Goal: Information Seeking & Learning: Learn about a topic

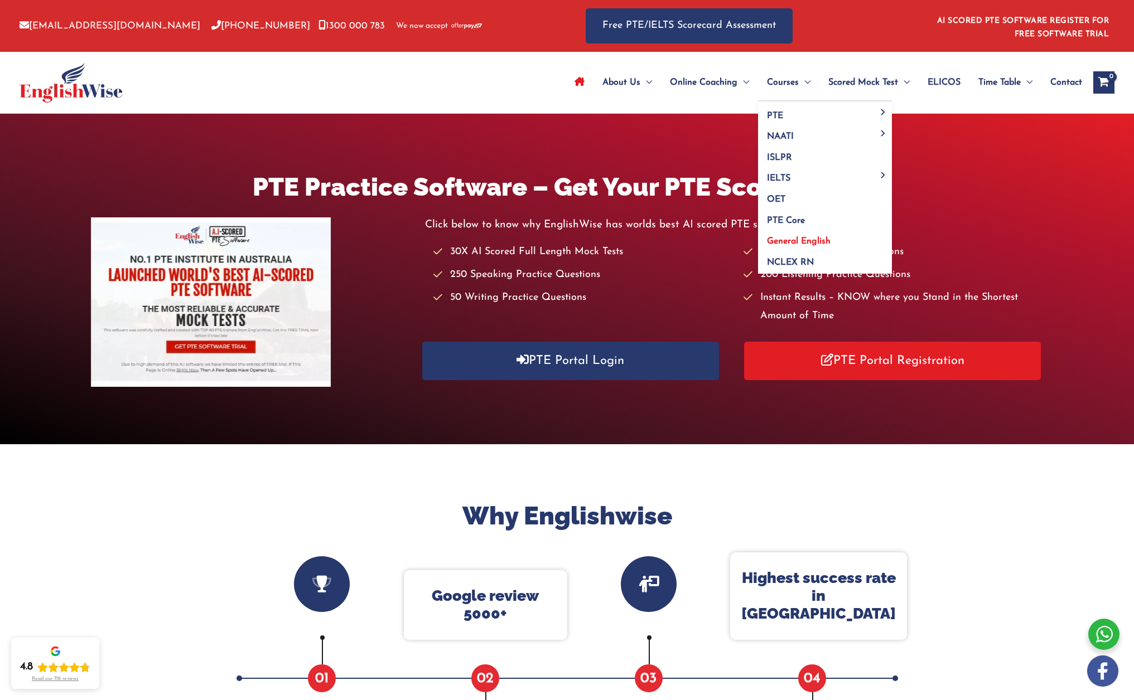
click at [801, 242] on span "General English" at bounding box center [799, 241] width 64 height 9
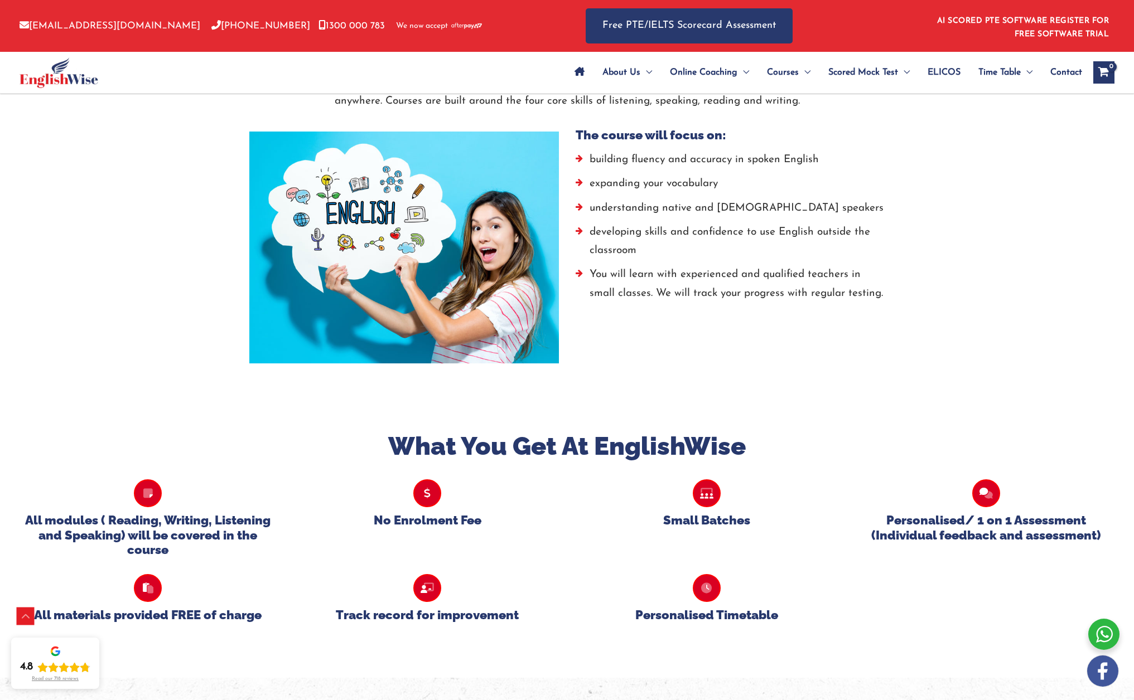
scroll to position [446, 0]
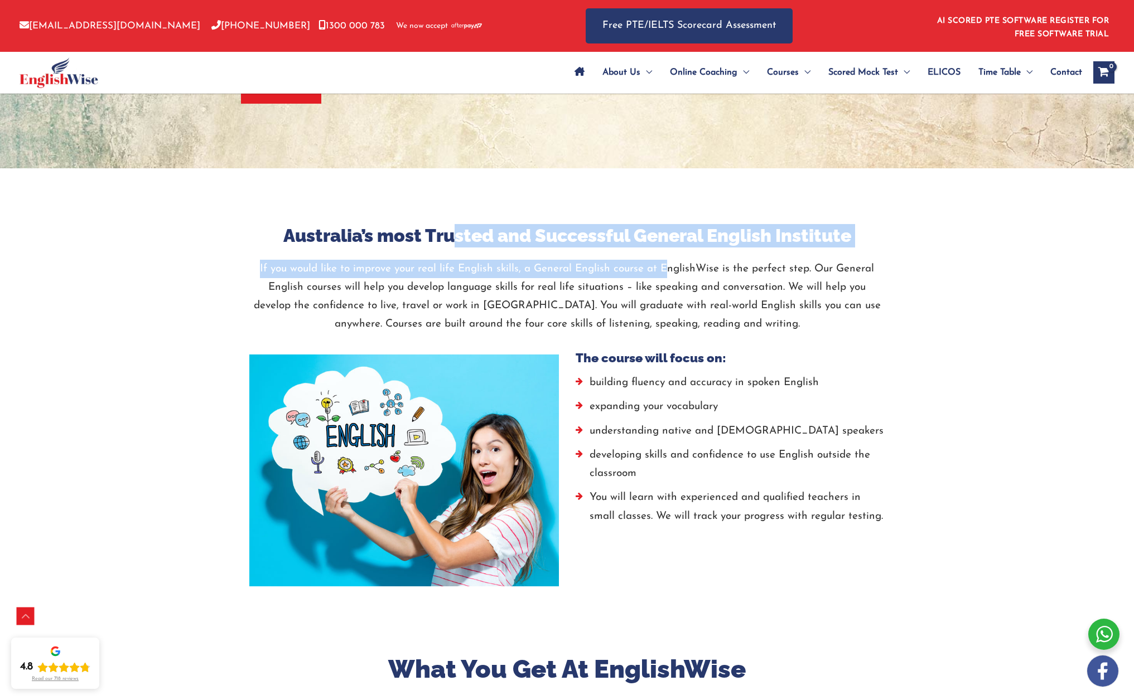
drag, startPoint x: 449, startPoint y: 243, endPoint x: 666, endPoint y: 266, distance: 218.1
click at [666, 266] on div "Australia’s most Trusted and Successful General English Institute If you would …" at bounding box center [567, 287] width 636 height 127
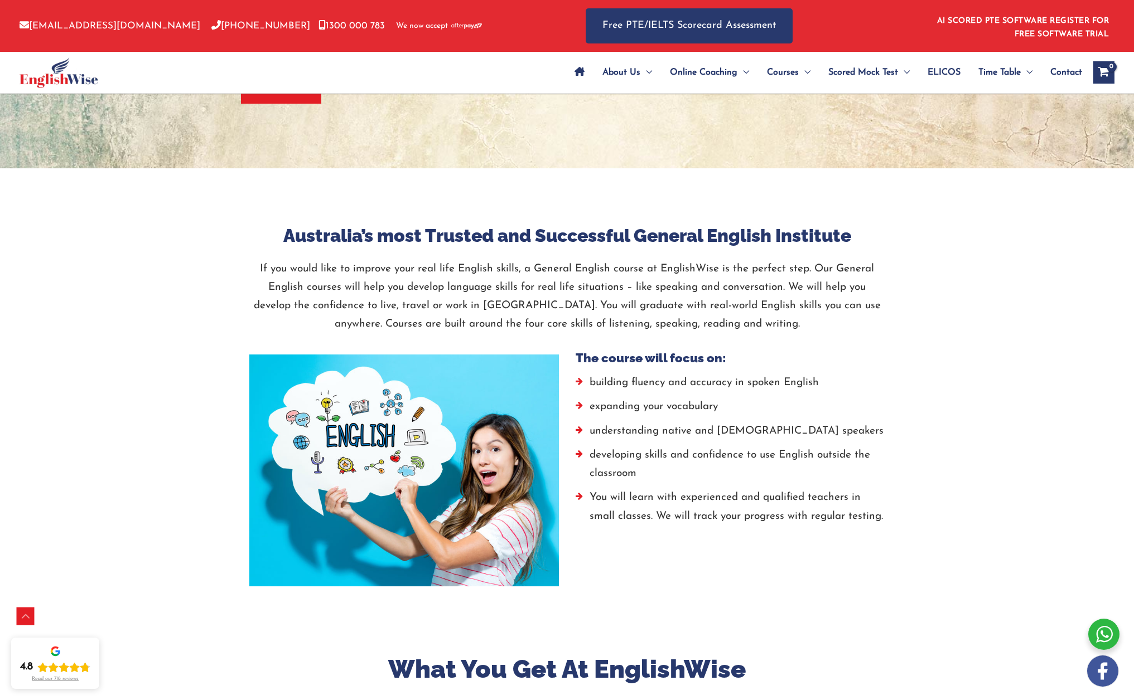
click at [667, 279] on p "If you would like to improve your real life English skills, a General English c…" at bounding box center [567, 297] width 636 height 74
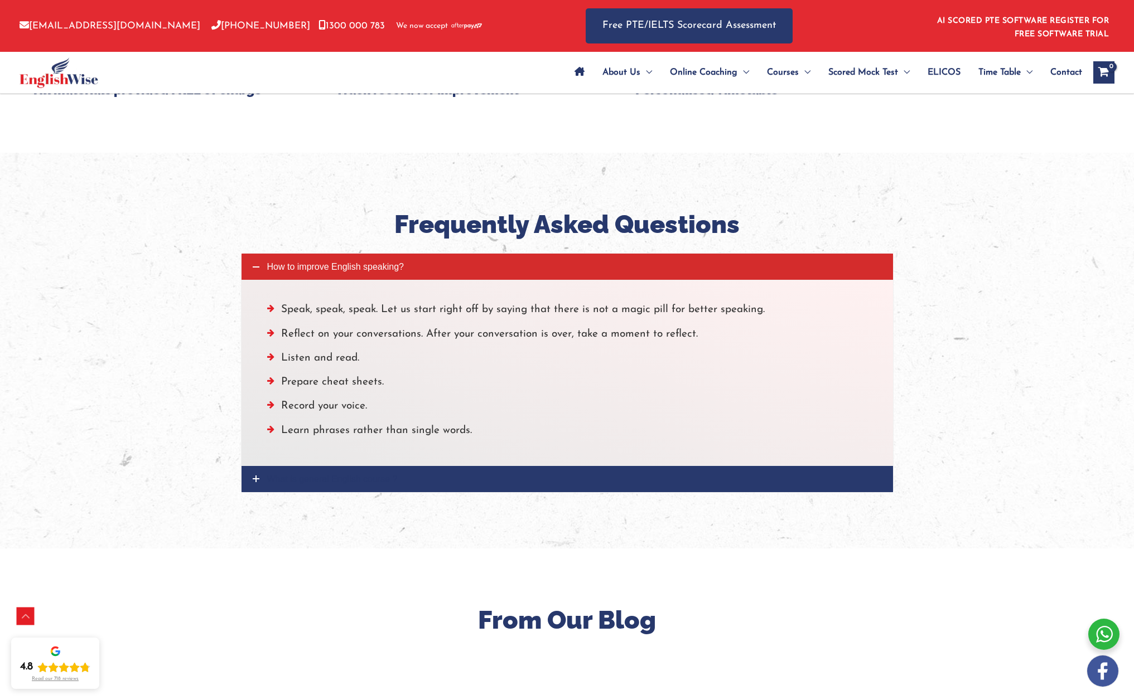
scroll to position [1282, 0]
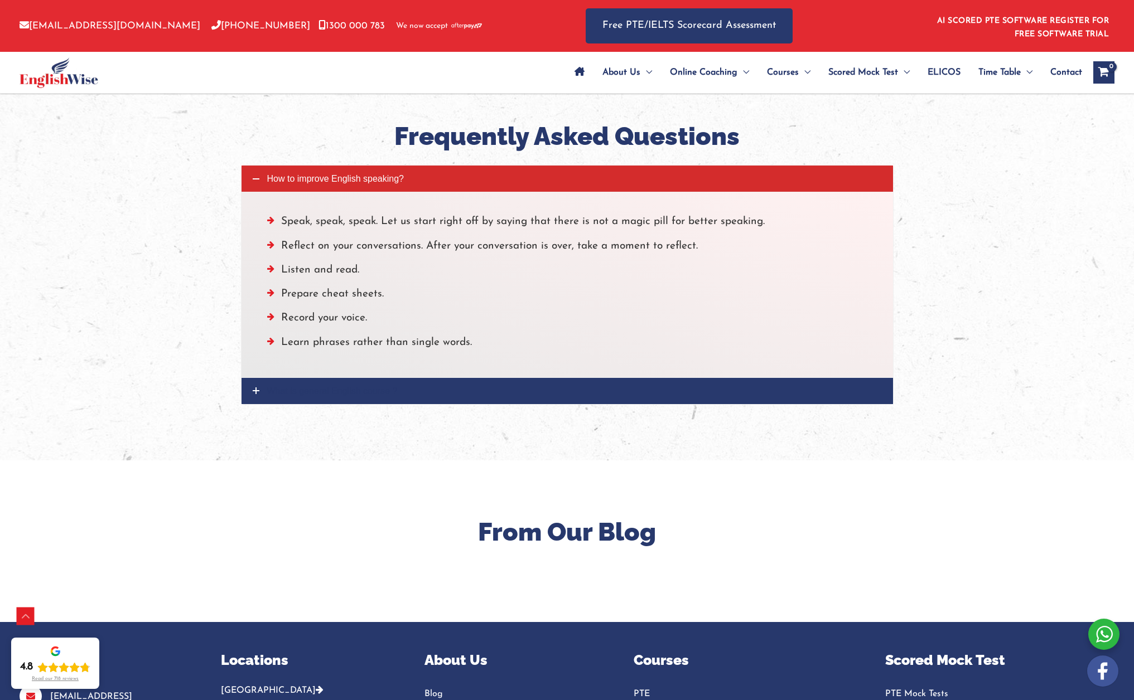
click at [305, 386] on span "What is general English course ?" at bounding box center [332, 390] width 130 height 9
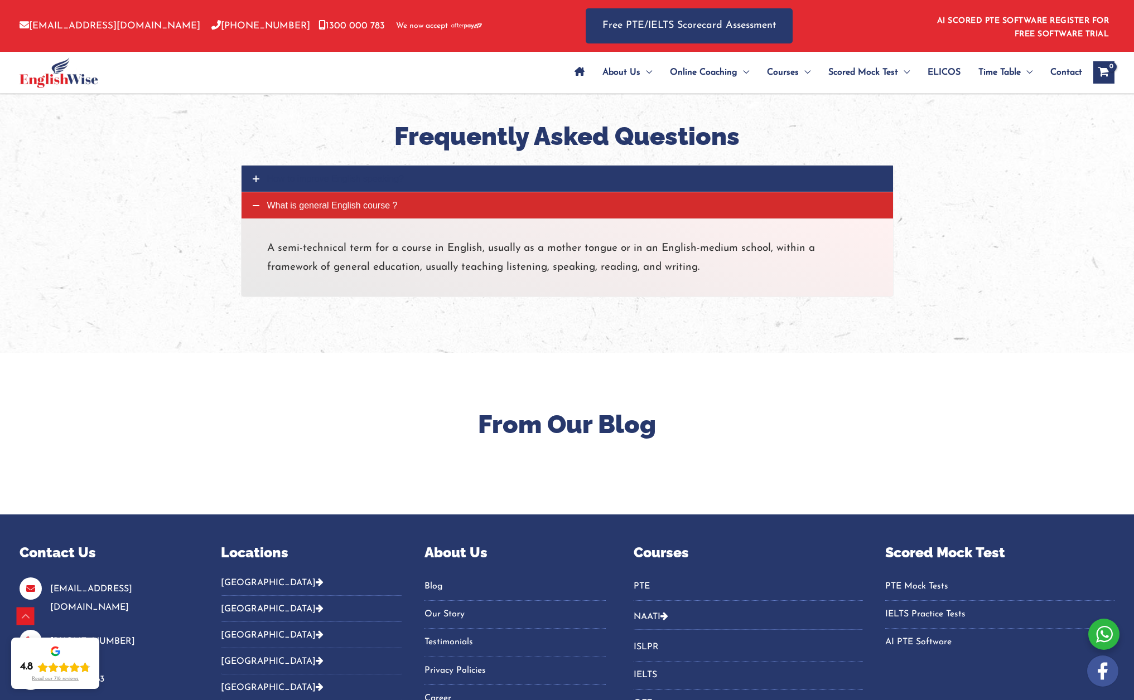
scroll to position [1479, 0]
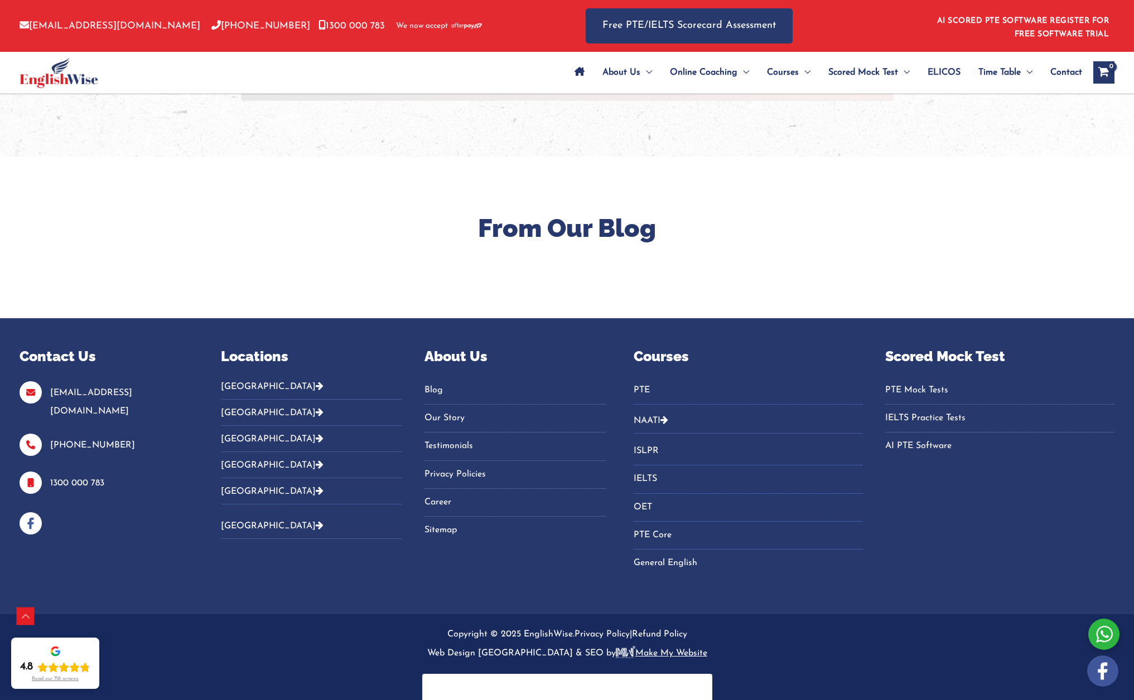
click at [316, 381] on icon "Footer Widget 2" at bounding box center [320, 385] width 8 height 9
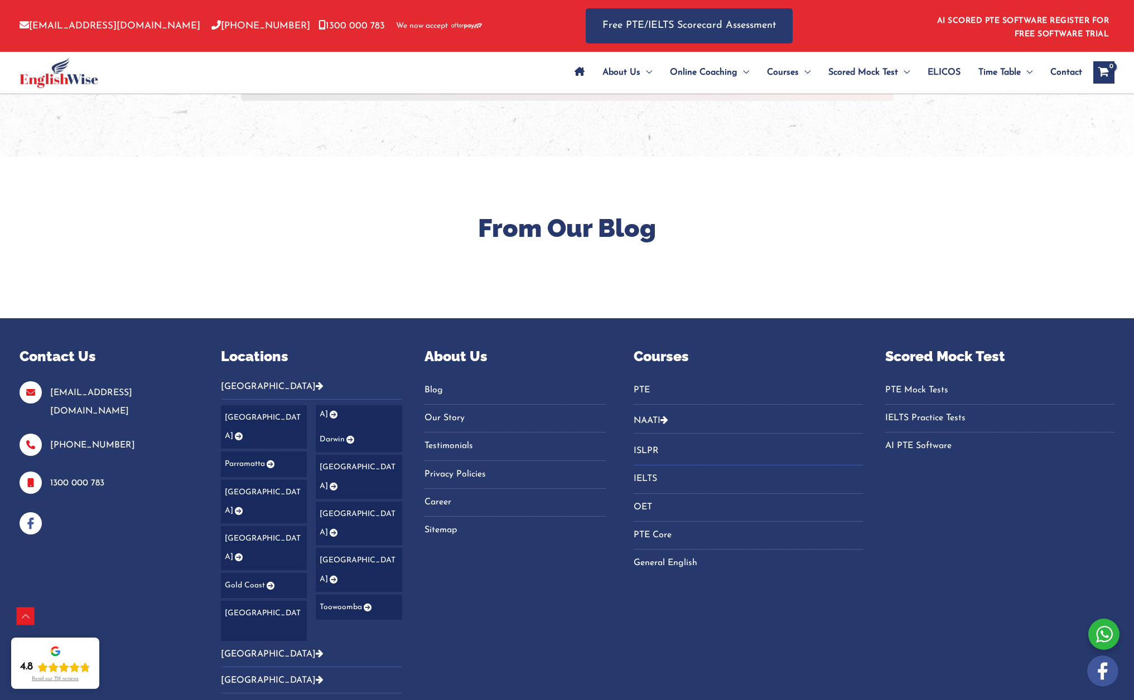
click at [351, 455] on link "[GEOGRAPHIC_DATA]" at bounding box center [359, 477] width 86 height 44
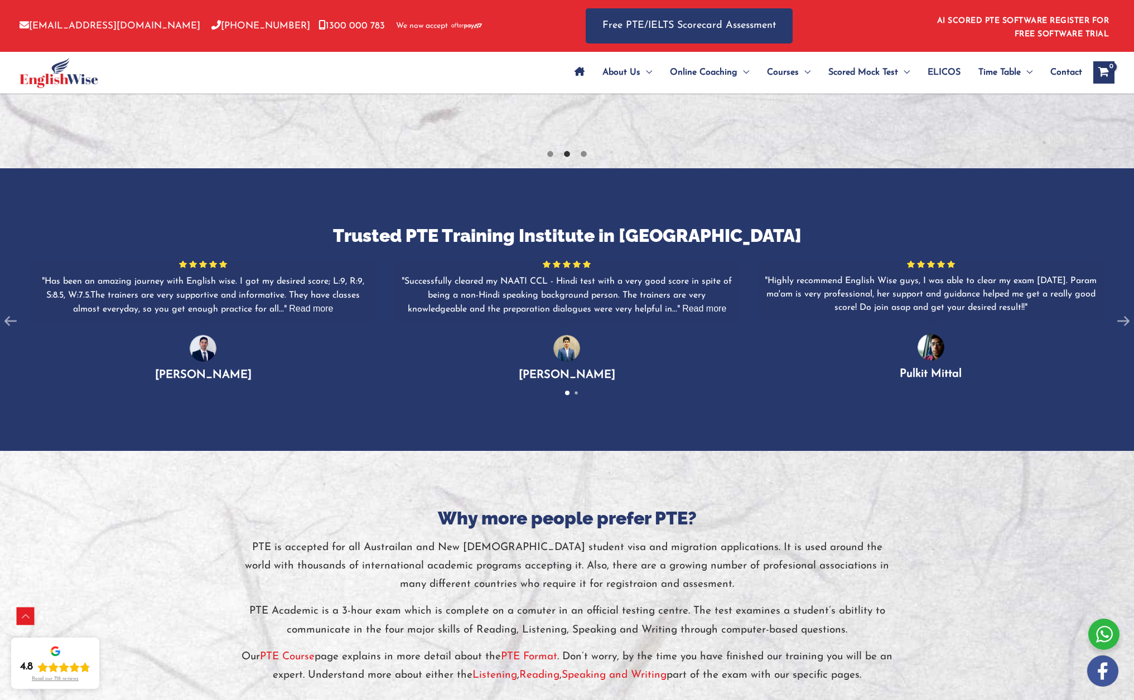
scroll to position [2063, 0]
